Goal: Find specific page/section: Find specific page/section

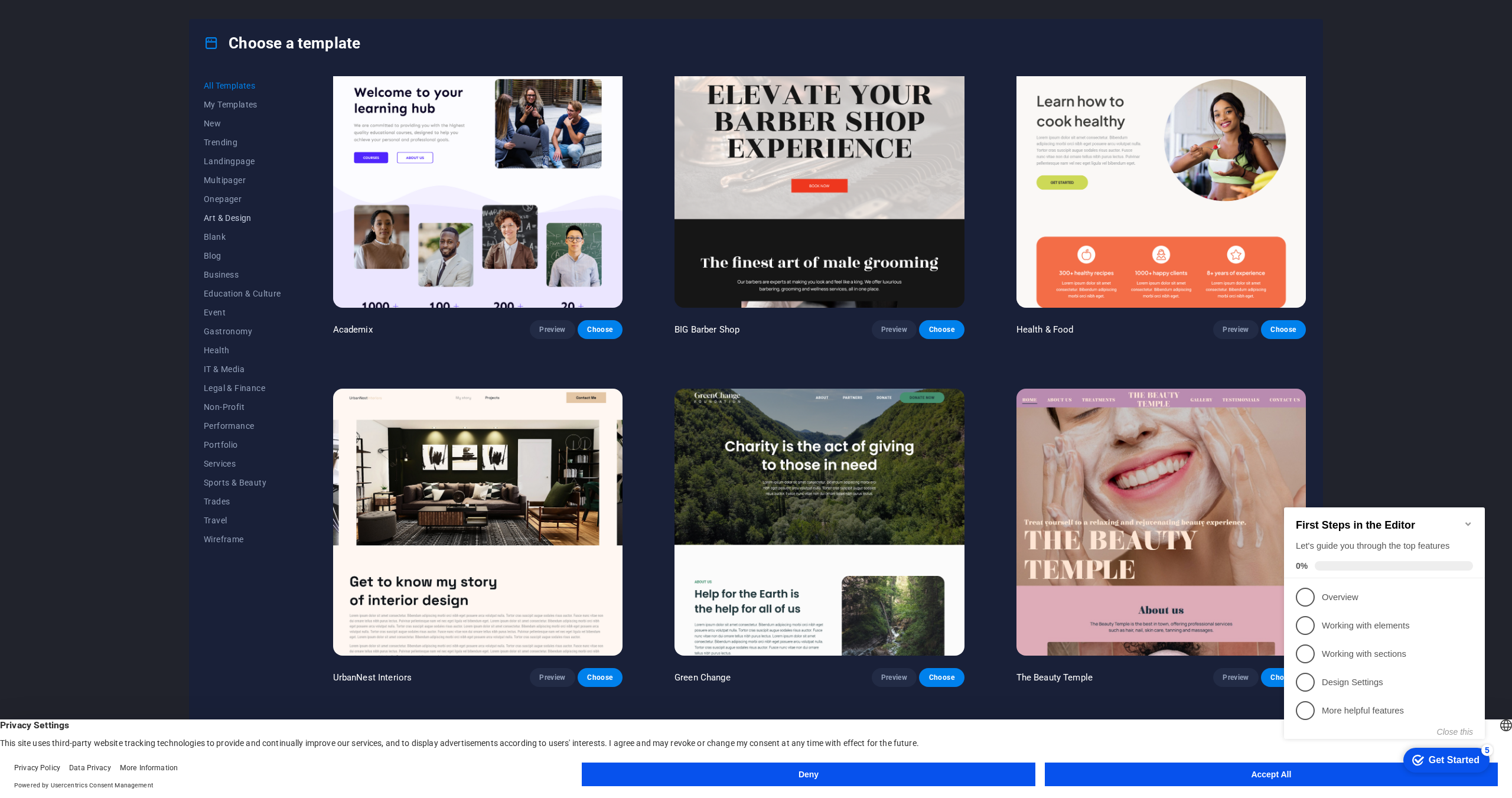
scroll to position [1429, 0]
click at [216, 346] on span "Health" at bounding box center [242, 350] width 78 height 9
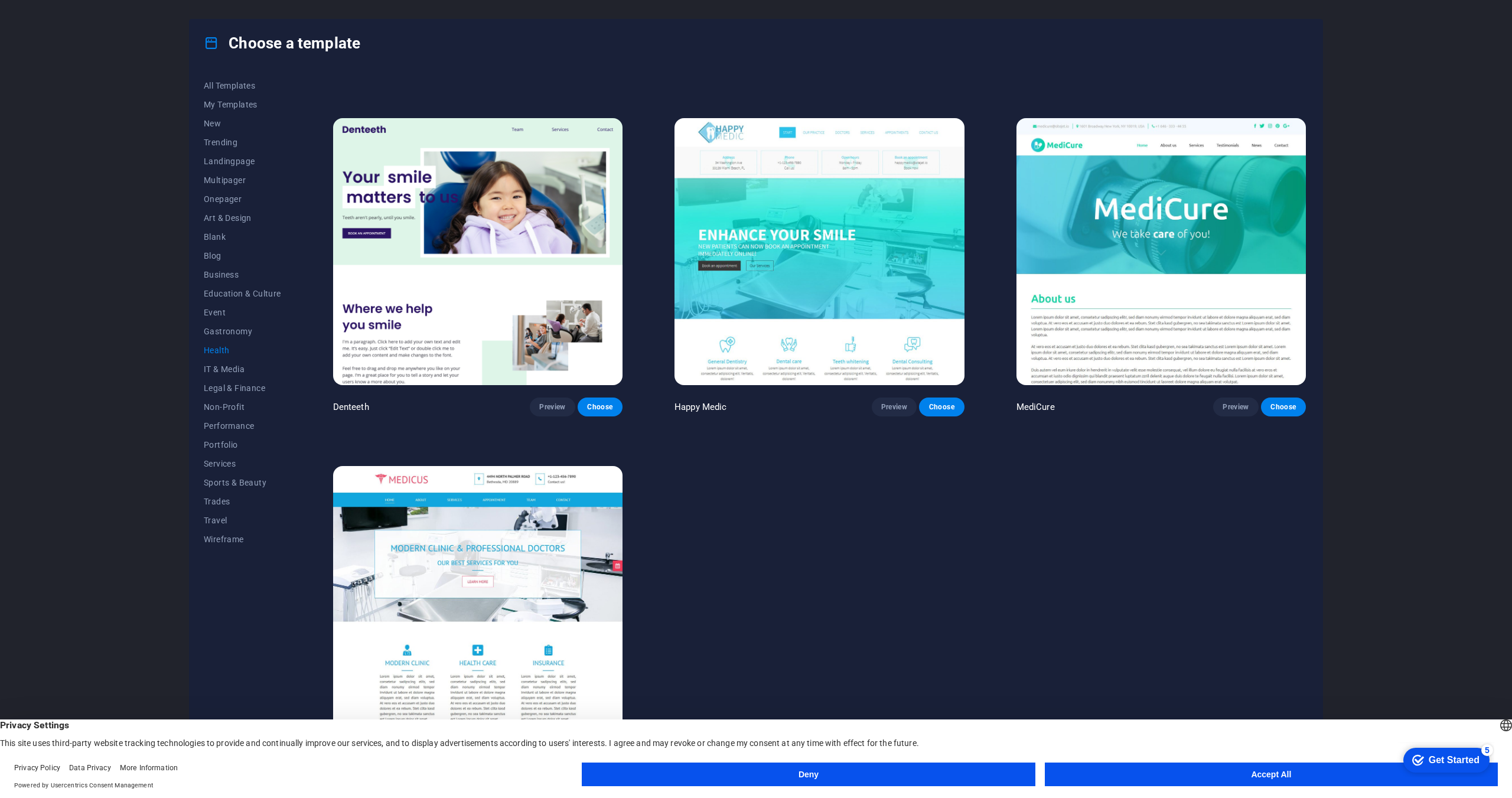
scroll to position [304, 0]
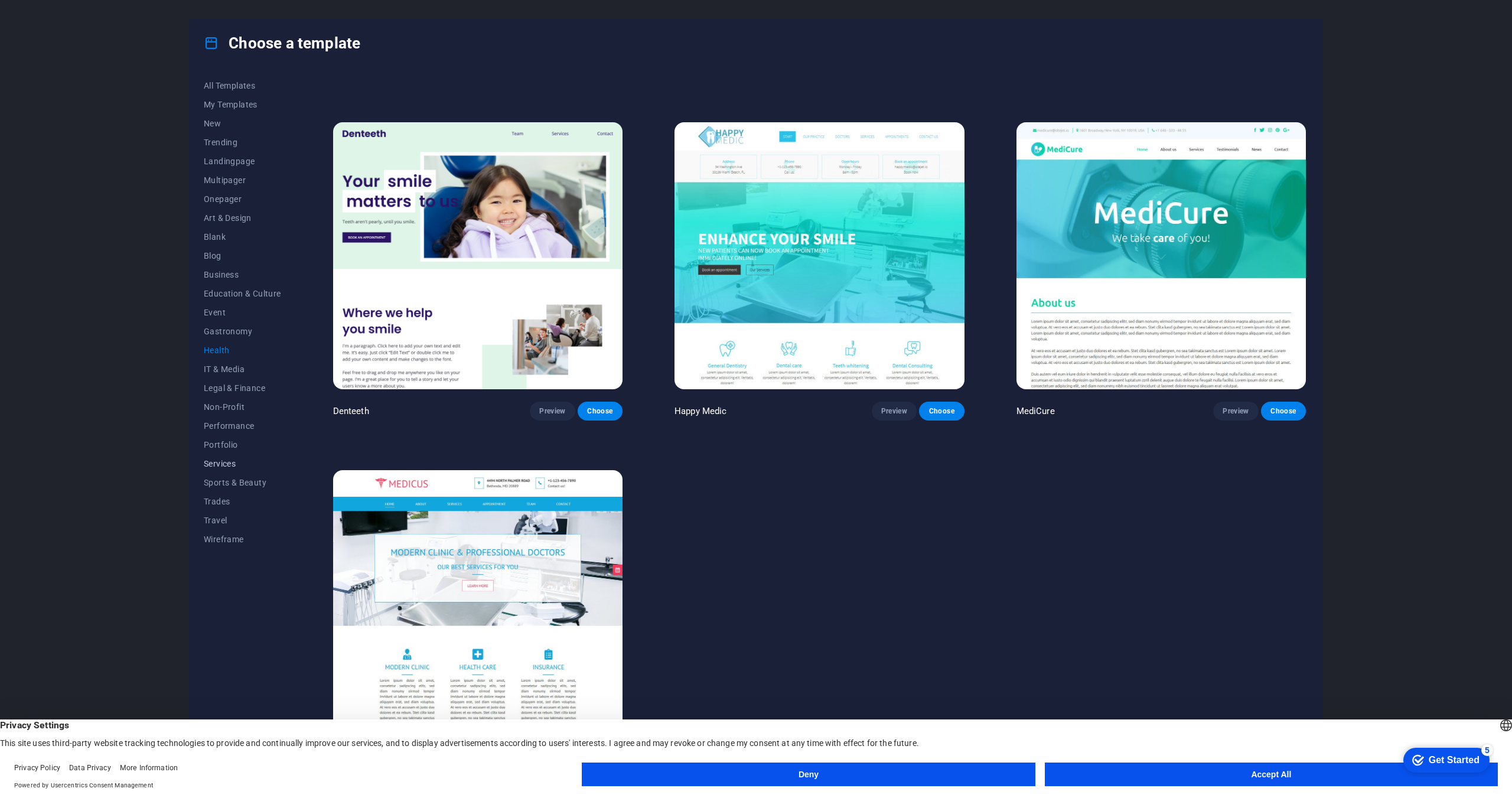
click at [234, 461] on span "Services" at bounding box center [242, 463] width 78 height 9
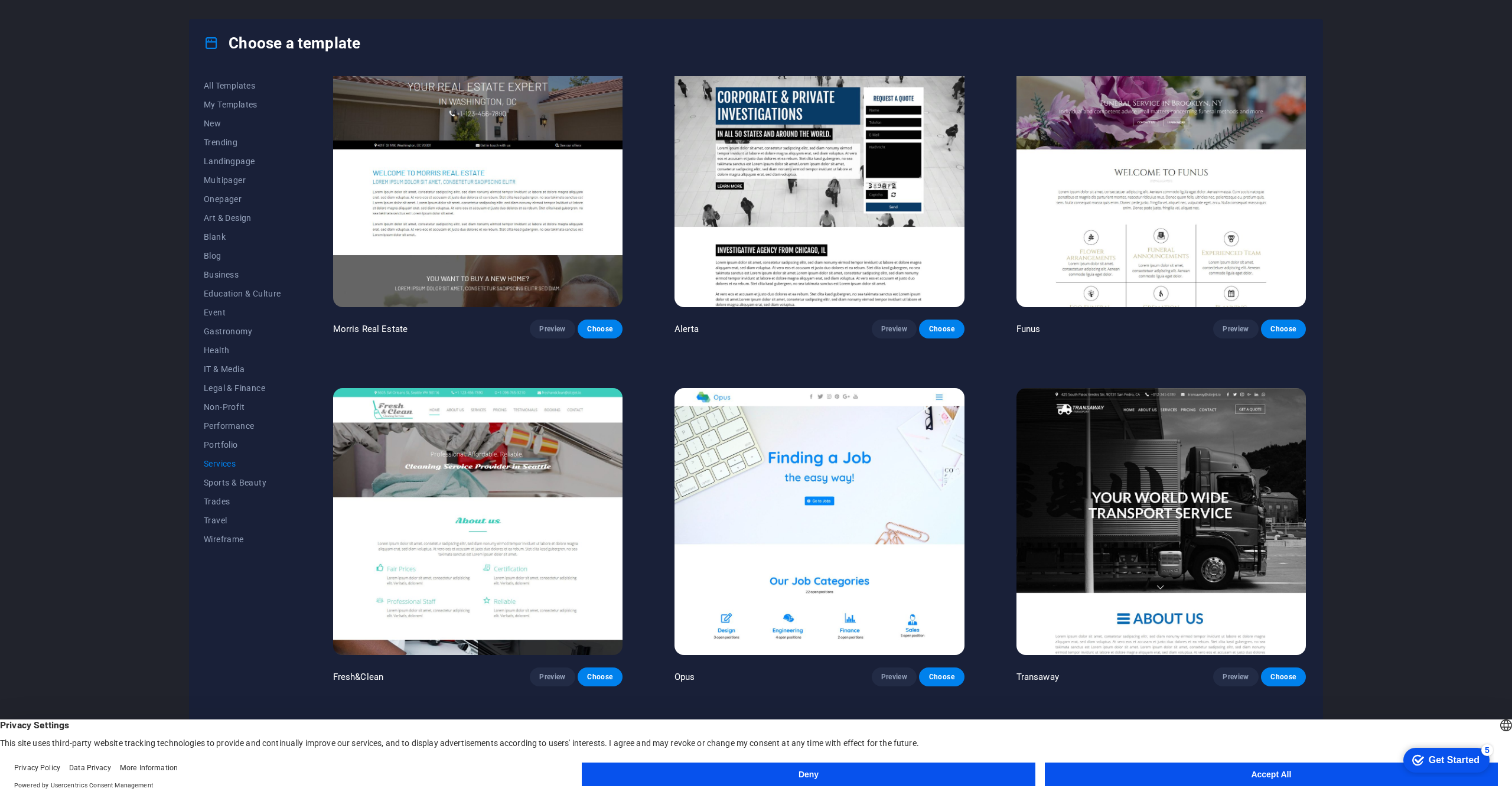
click at [1230, 156] on img at bounding box center [1161, 174] width 289 height 267
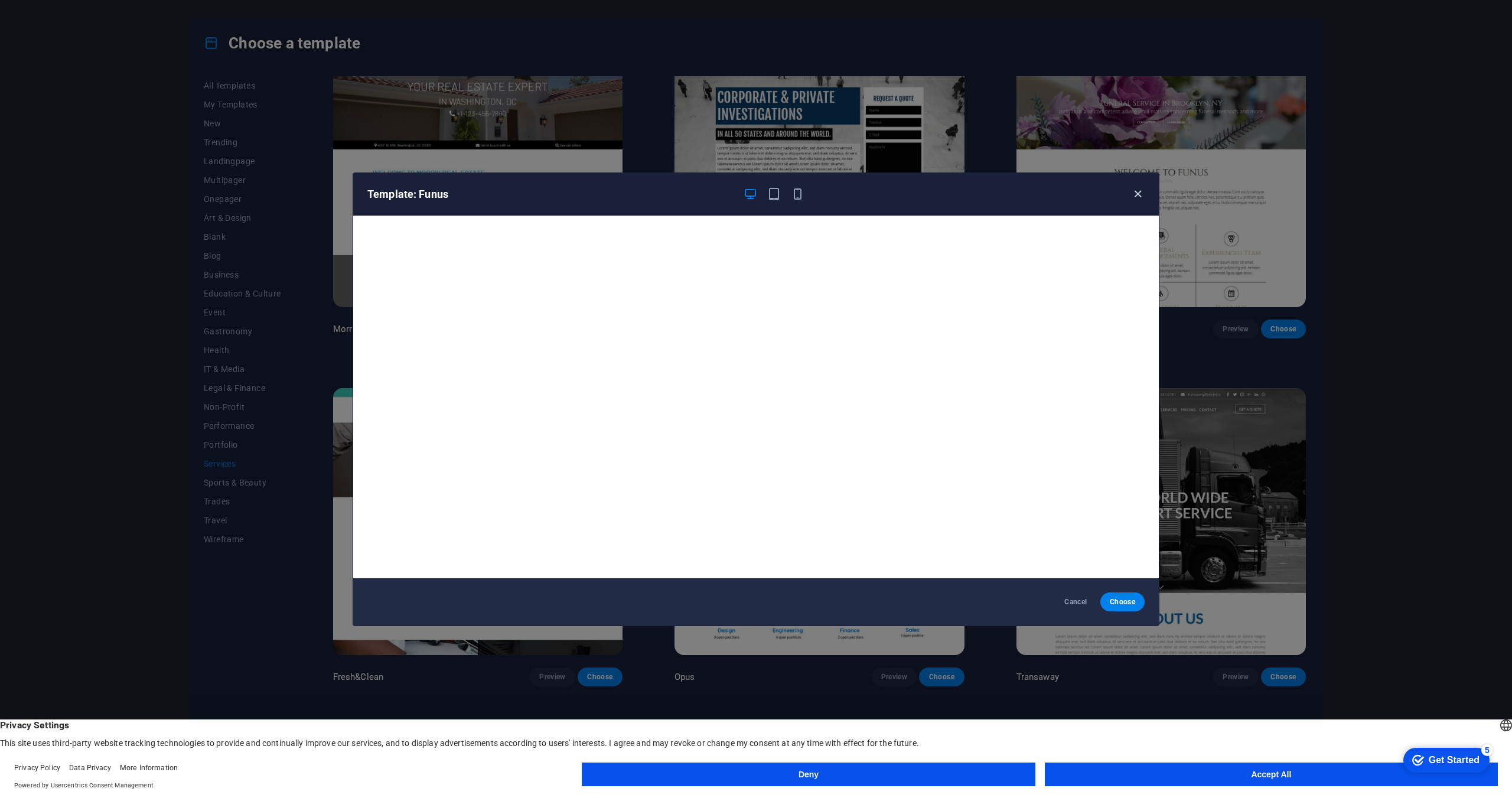
click at [1143, 199] on icon "button" at bounding box center [1138, 194] width 14 height 14
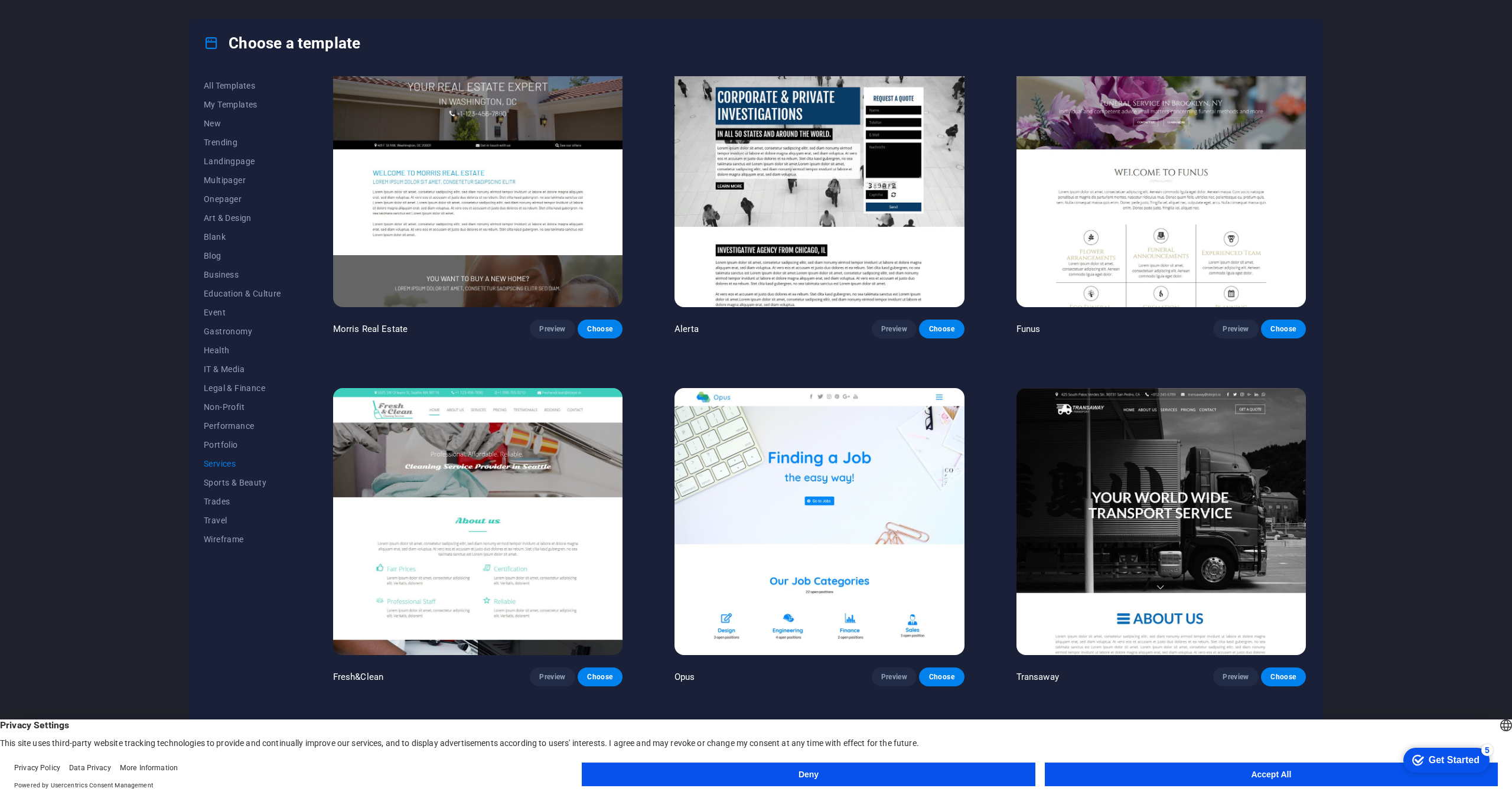
click at [564, 520] on img at bounding box center [478, 521] width 289 height 267
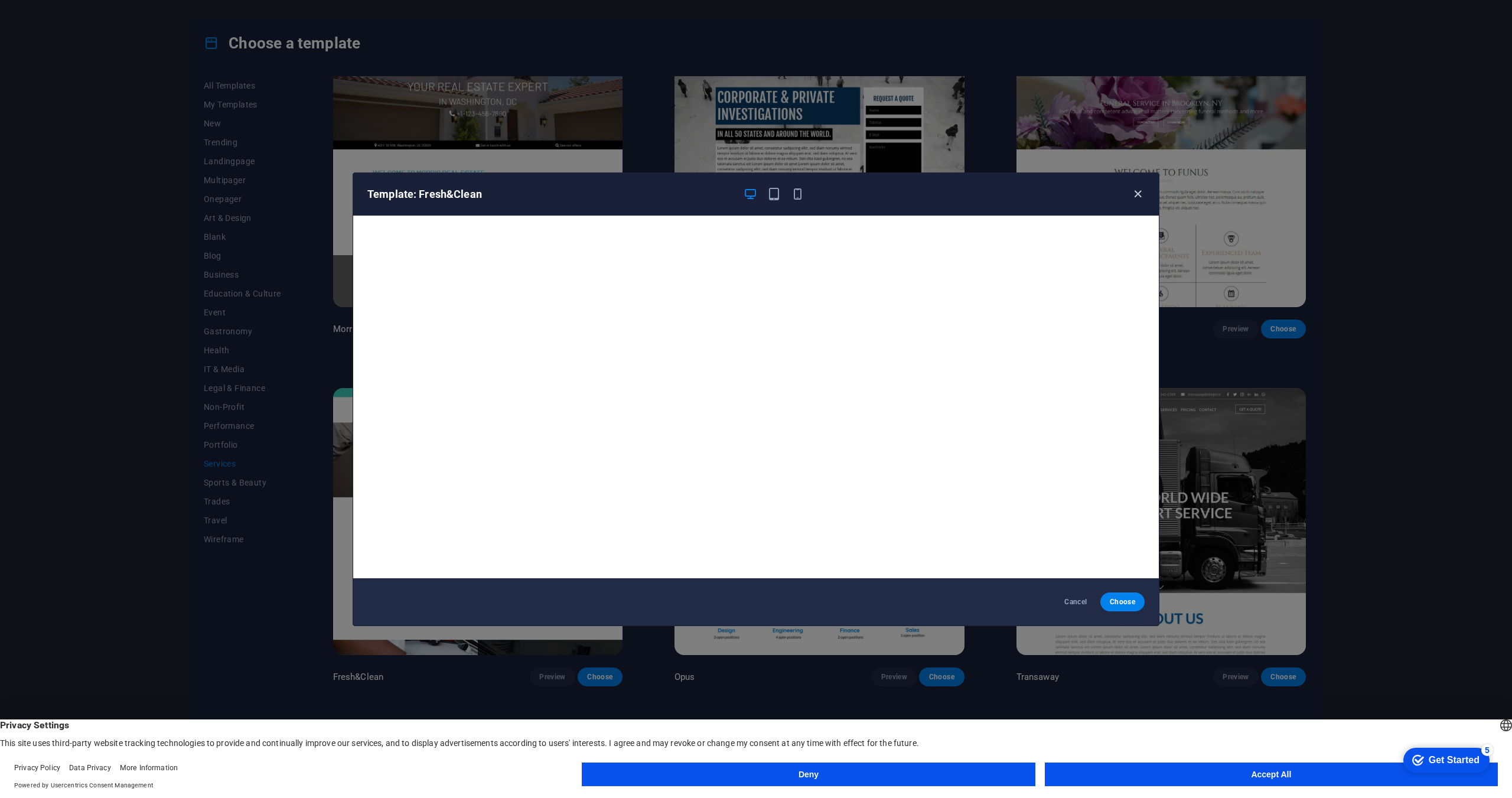
click at [1138, 197] on icon "button" at bounding box center [1138, 194] width 14 height 14
